Goal: Task Accomplishment & Management: Use online tool/utility

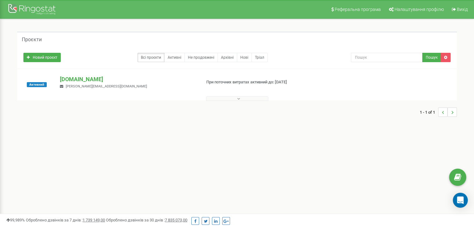
click at [105, 82] on p "[DOMAIN_NAME]" at bounding box center [128, 79] width 136 height 8
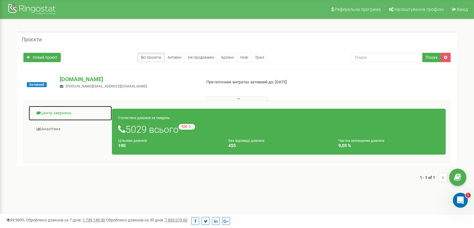
click at [84, 110] on link "Центр звернень" at bounding box center [70, 112] width 84 height 15
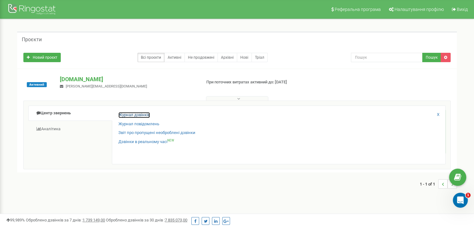
click at [126, 113] on link "Журнал дзвінків" at bounding box center [134, 115] width 31 height 6
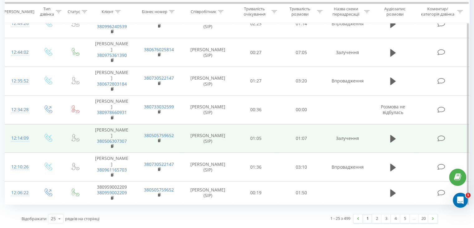
scroll to position [614, 0]
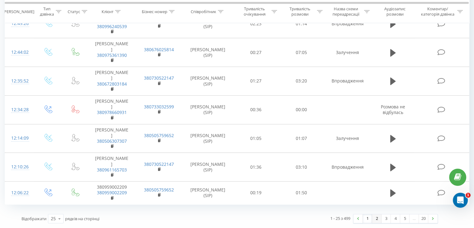
click at [377, 218] on link "2" at bounding box center [376, 218] width 9 height 9
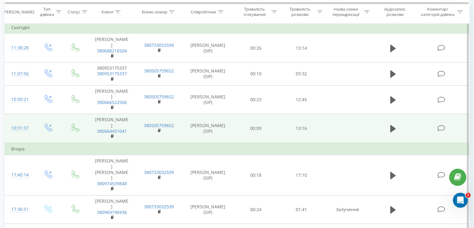
scroll to position [41, 0]
